Goal: Information Seeking & Learning: Learn about a topic

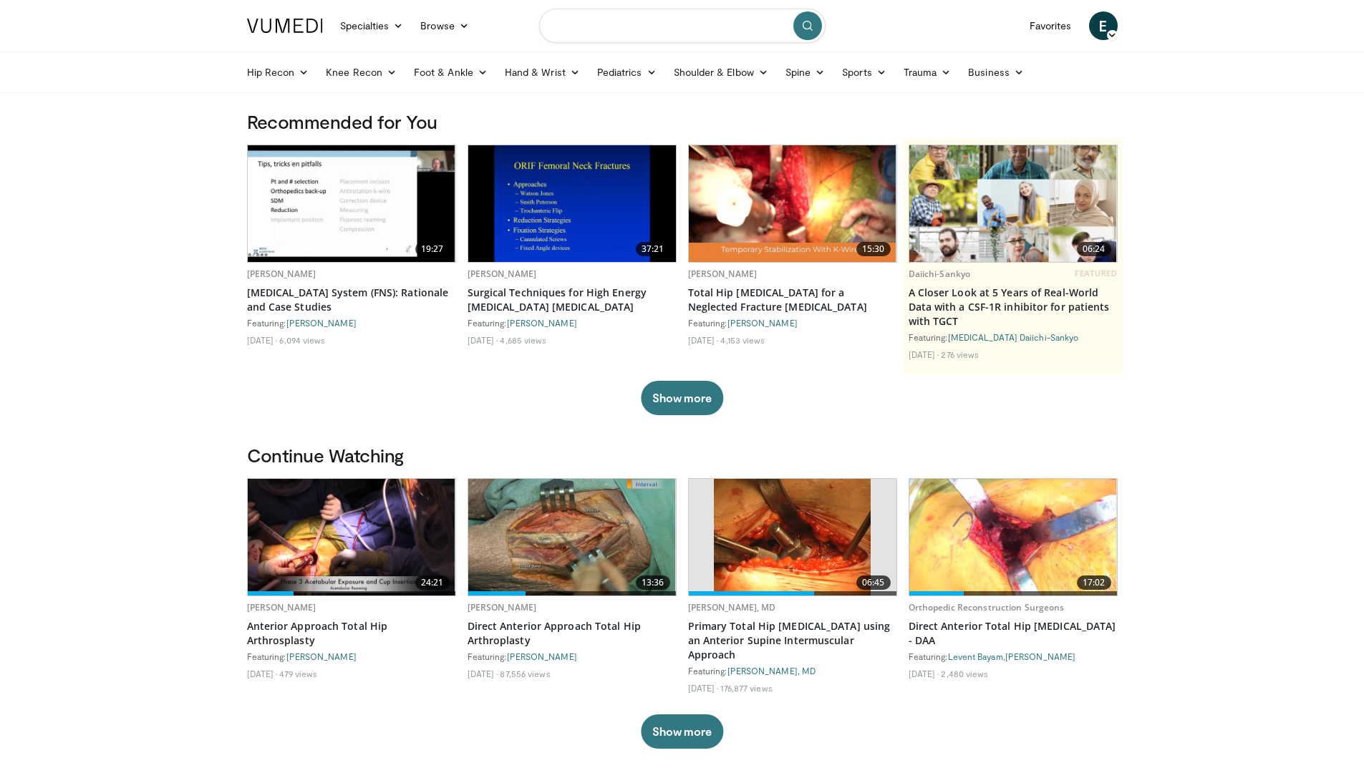
click at [678, 36] on input "Search topics, interventions" at bounding box center [682, 26] width 286 height 34
type input "**********"
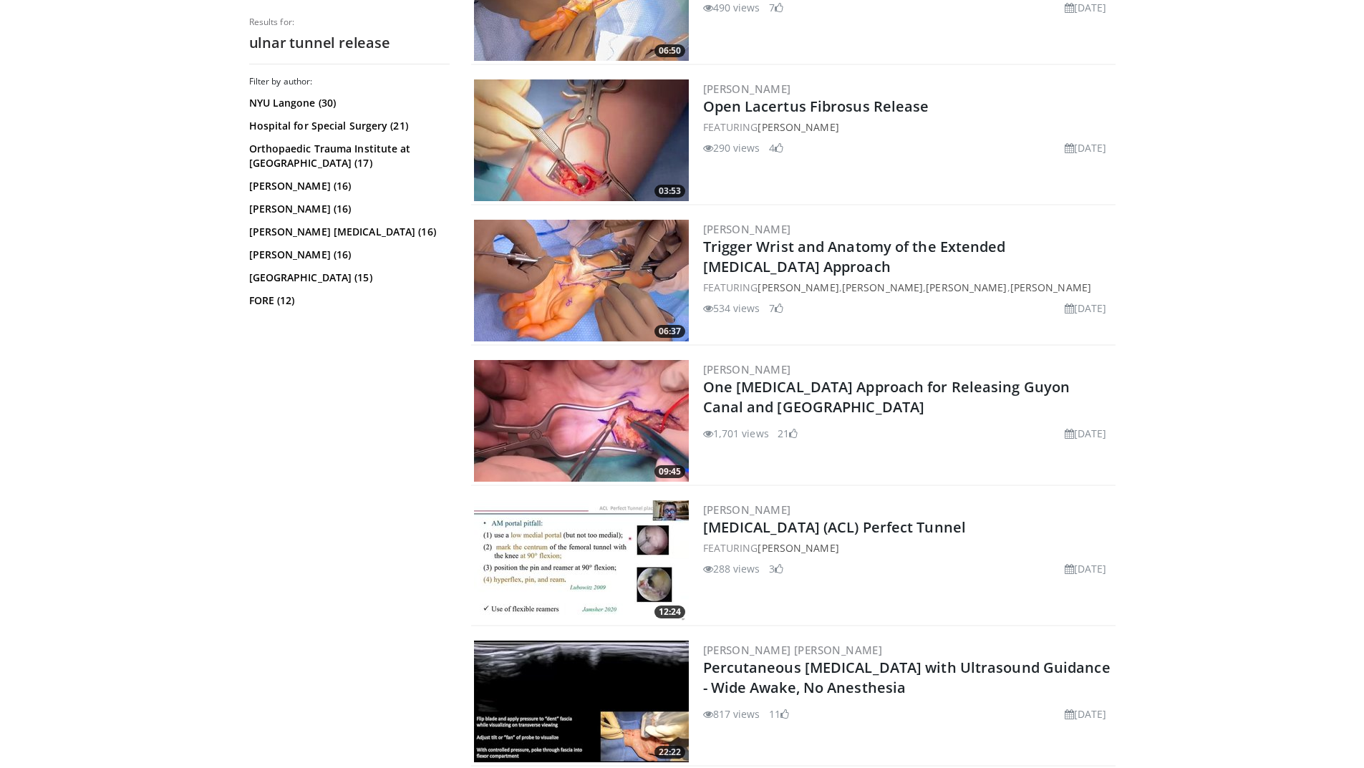
scroll to position [644, 0]
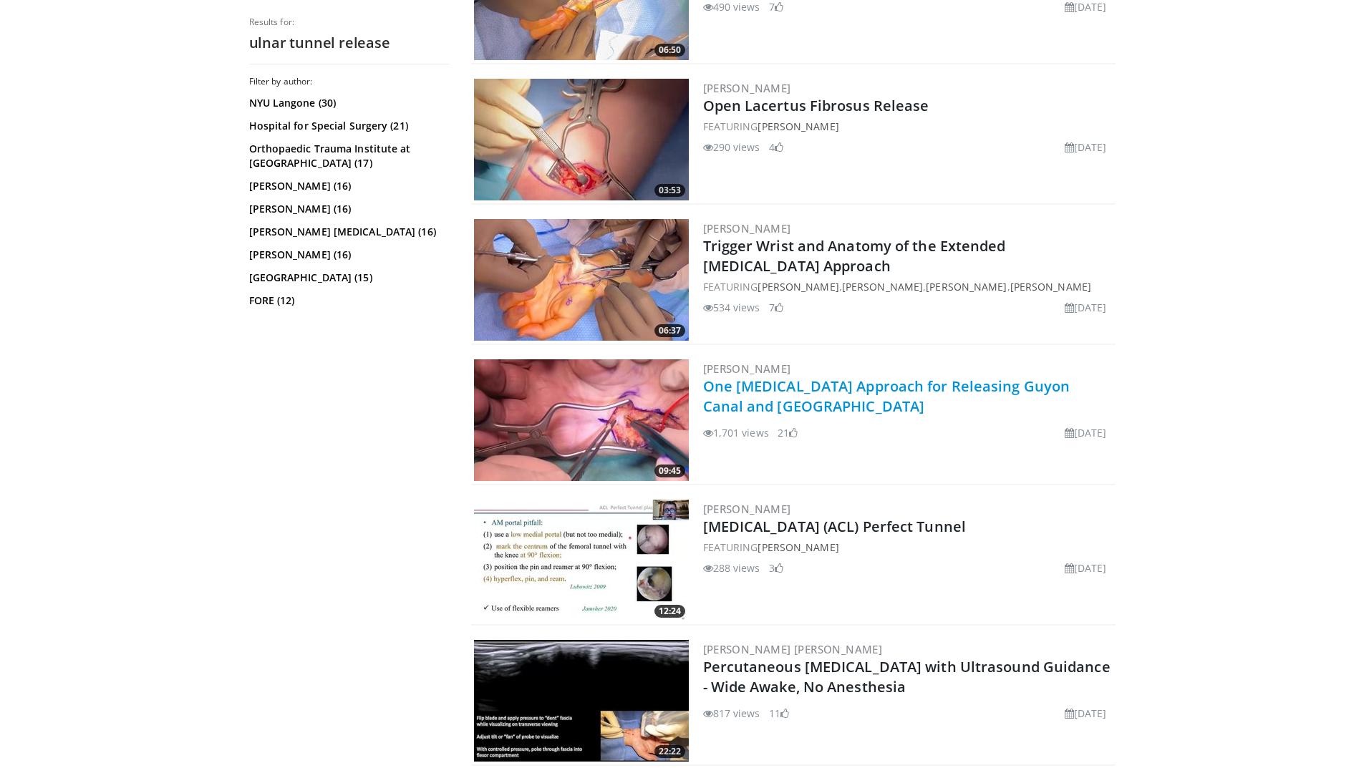
click at [1012, 390] on link "One Incision Approach for Releasing Guyon Canal and Carpal Tunnel" at bounding box center [886, 396] width 367 height 39
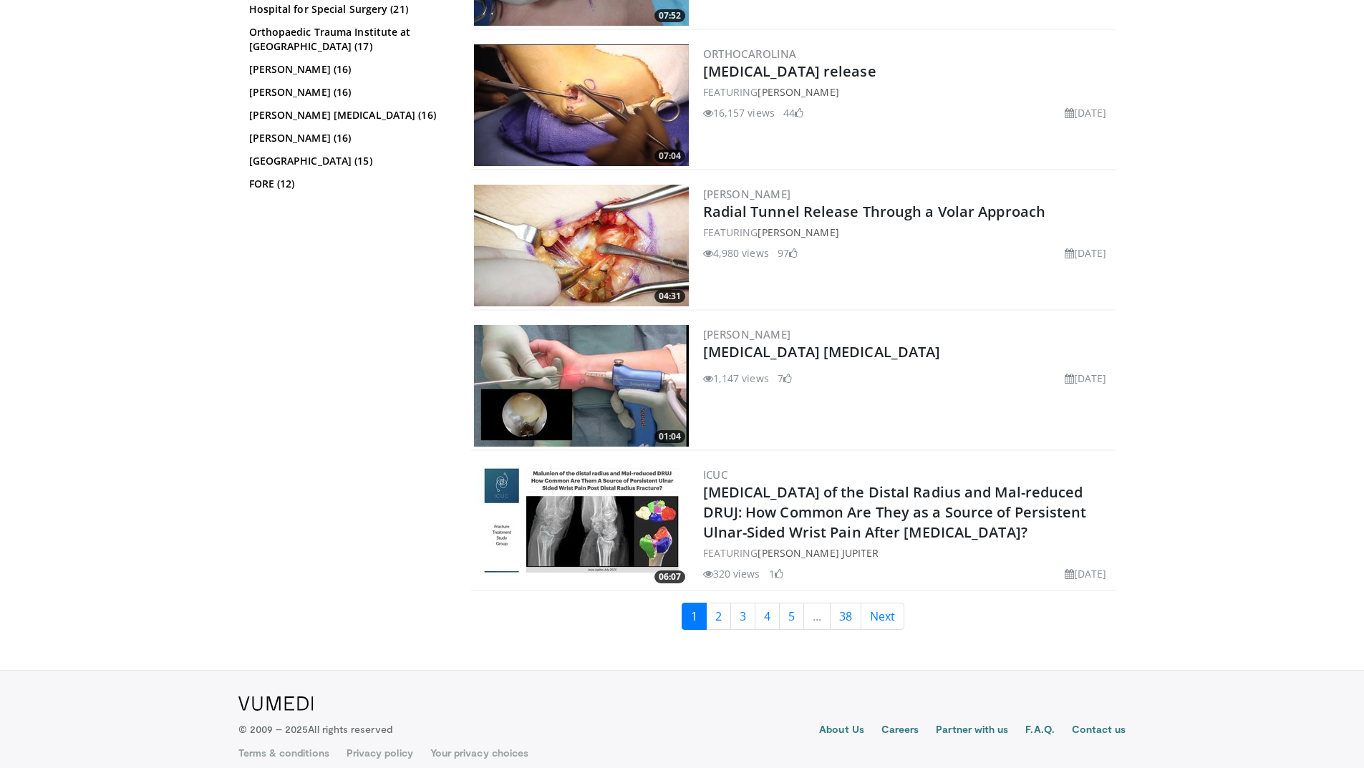
scroll to position [3365, 0]
click at [720, 602] on link "2" at bounding box center [718, 615] width 25 height 27
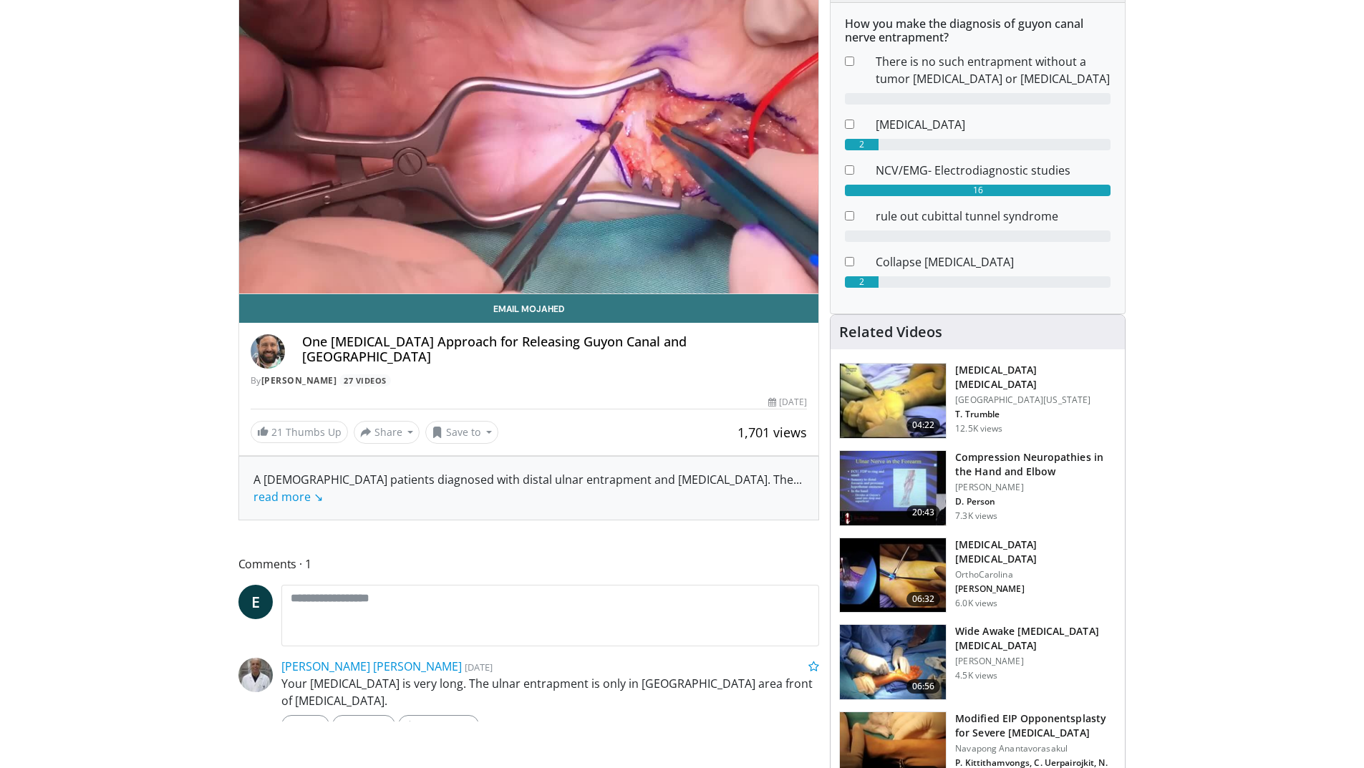
scroll to position [215, 0]
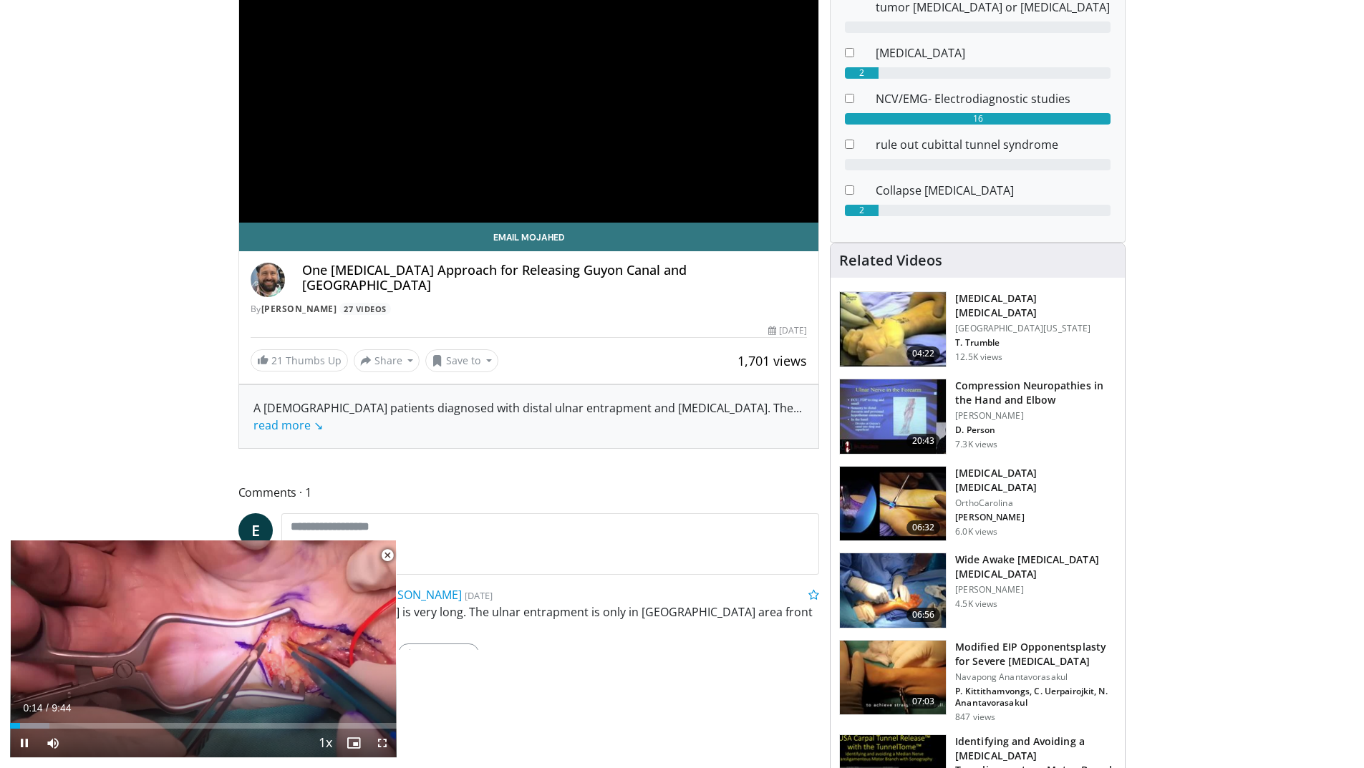
click at [387, 557] on span "Video Player" at bounding box center [387, 555] width 29 height 29
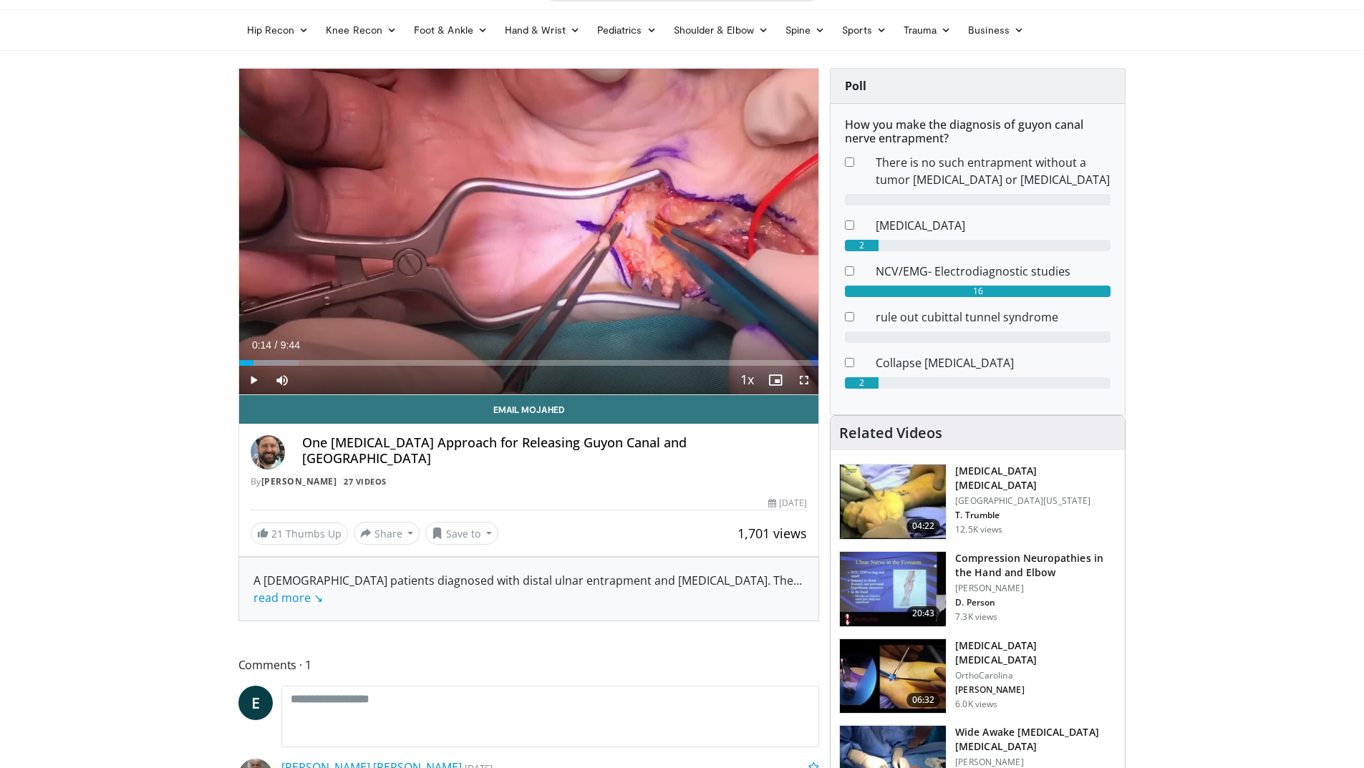
scroll to position [0, 0]
